Goal: Find specific page/section: Find specific page/section

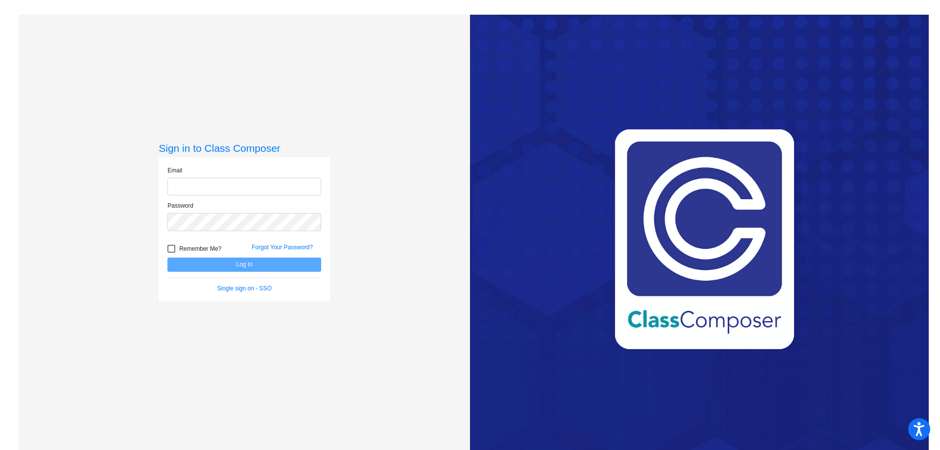
type input "[EMAIL_ADDRESS][PERSON_NAME][DOMAIN_NAME]"
click at [262, 265] on button "Log In" at bounding box center [244, 264] width 154 height 14
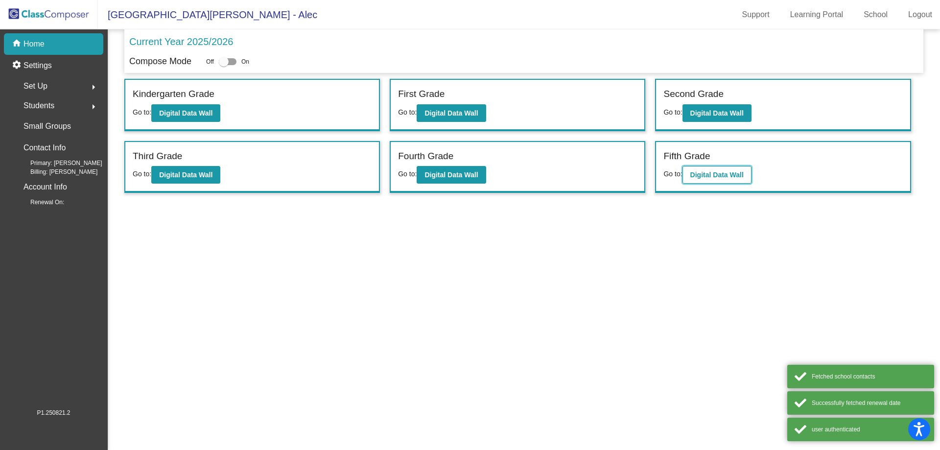
click at [706, 171] on b "Digital Data Wall" at bounding box center [716, 175] width 53 height 8
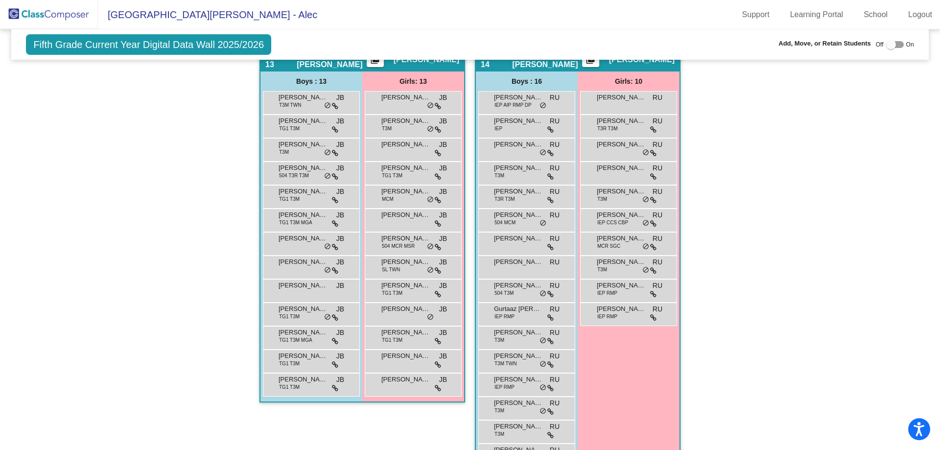
scroll to position [1641, 0]
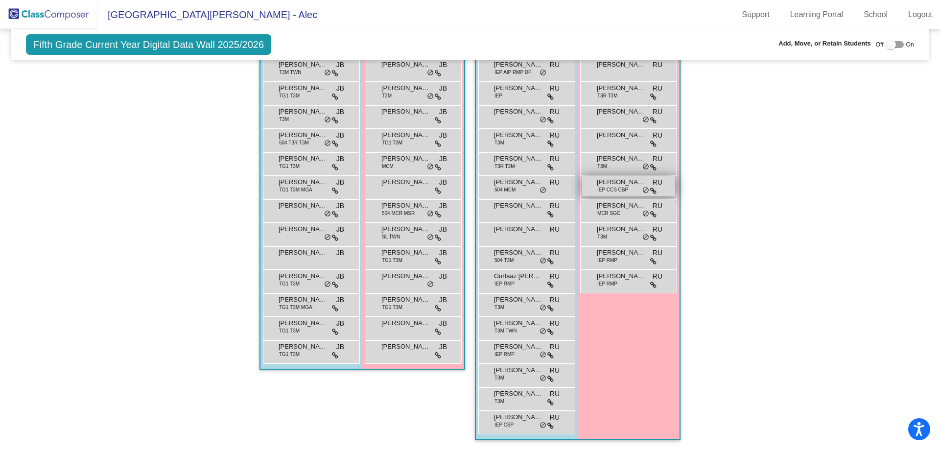
click at [622, 186] on span "IEP CCS CBP" at bounding box center [612, 189] width 31 height 7
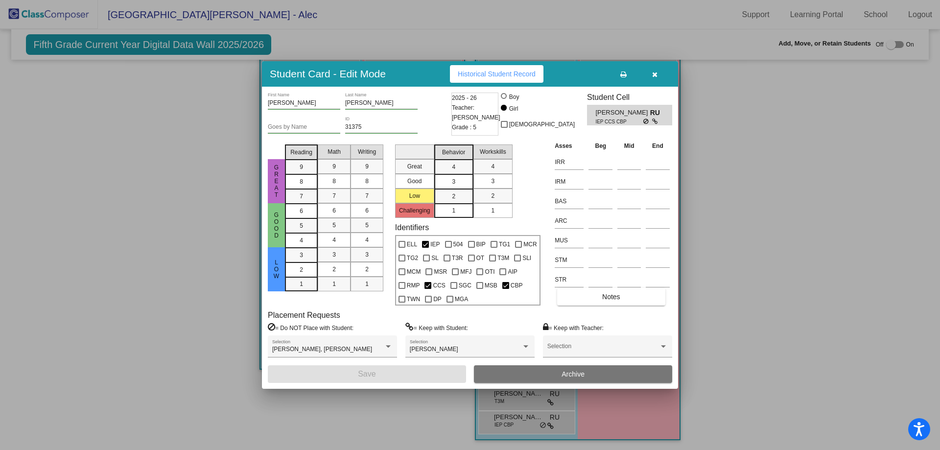
click at [657, 73] on icon "button" at bounding box center [654, 74] width 5 height 7
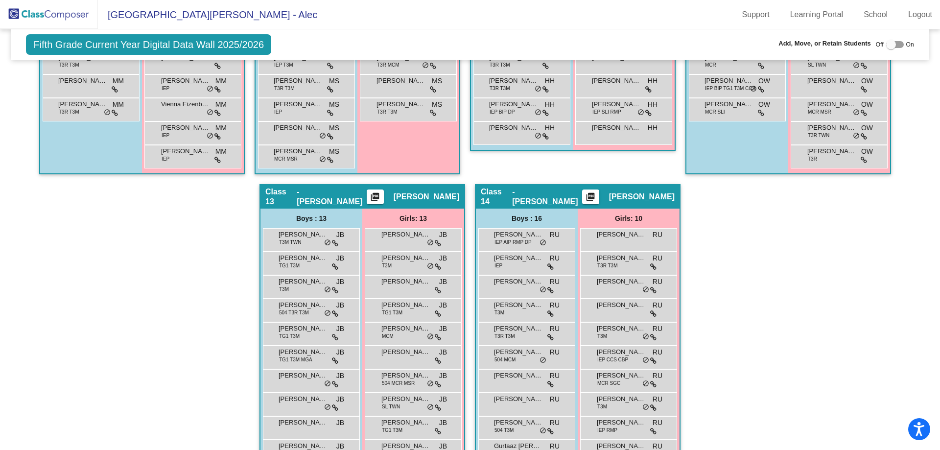
scroll to position [1299, 0]
